Goal: Find specific page/section: Find specific page/section

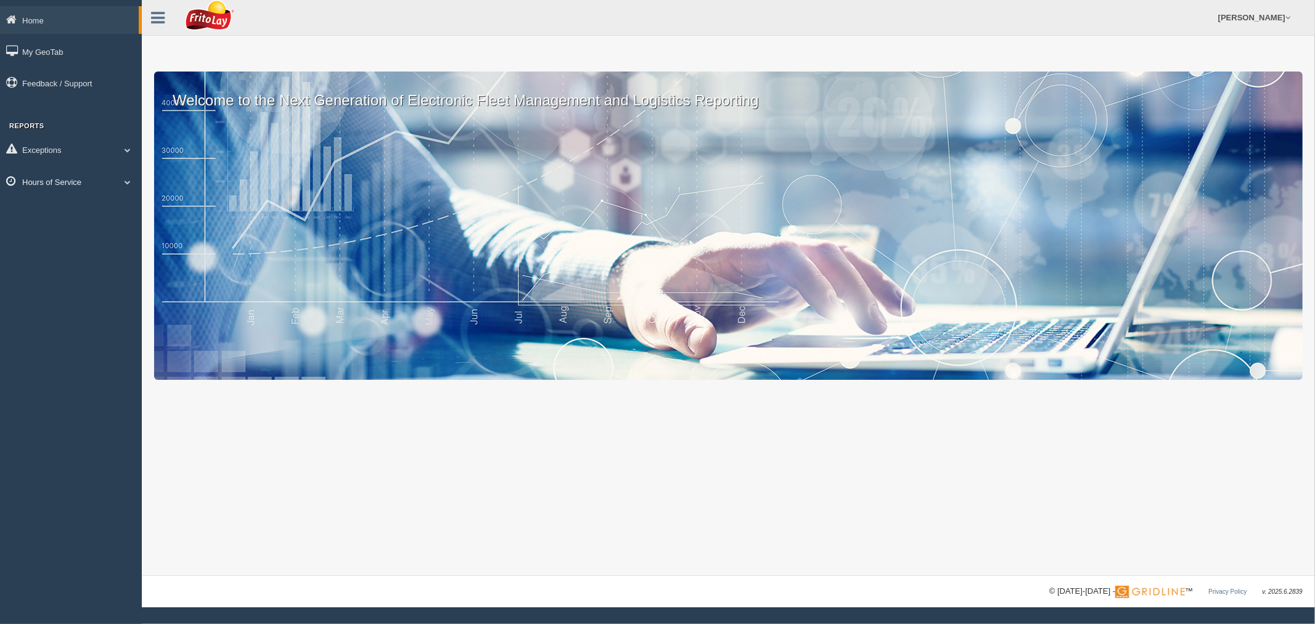
click at [66, 186] on link "Hours of Service" at bounding box center [71, 182] width 142 height 28
click at [63, 205] on link "HOS Explanation Reports" at bounding box center [80, 210] width 117 height 22
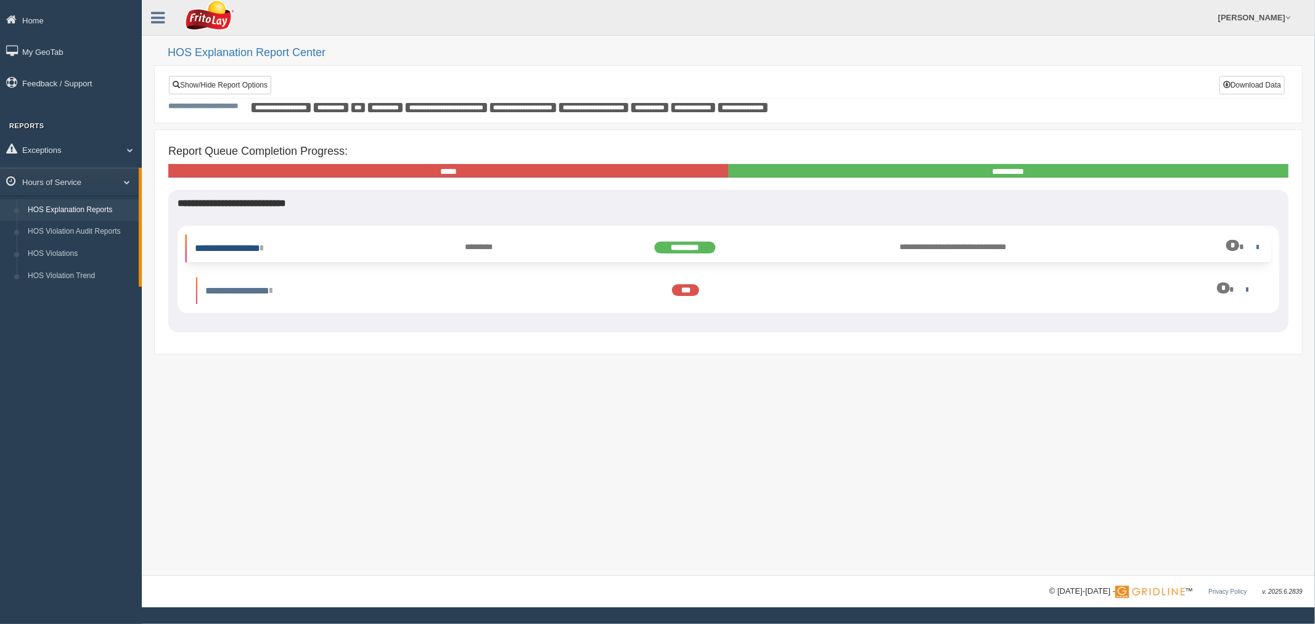
click at [263, 248] on link "**********" at bounding box center [229, 248] width 68 height 9
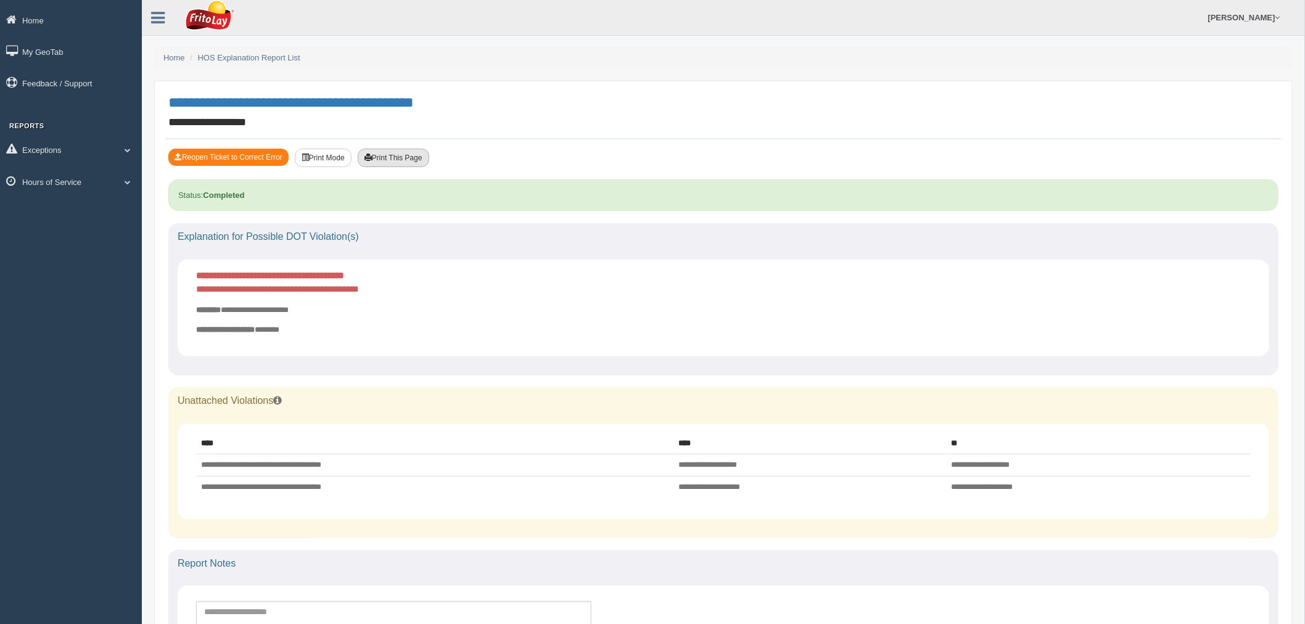
click at [414, 158] on button "Print This Page" at bounding box center [394, 158] width 72 height 18
